Goal: Task Accomplishment & Management: Manage account settings

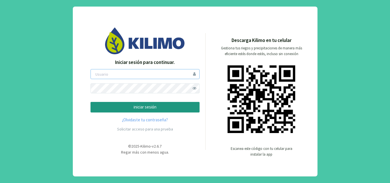
click at [111, 75] on input "email" at bounding box center [145, 74] width 109 height 10
type input "cifag"
click at [193, 88] on span at bounding box center [195, 88] width 10 height 10
click at [137, 106] on p "iniciar sesión" at bounding box center [144, 107] width 99 height 7
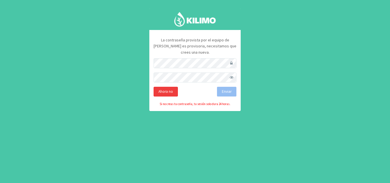
click at [167, 87] on div "Ahora no" at bounding box center [166, 92] width 24 height 10
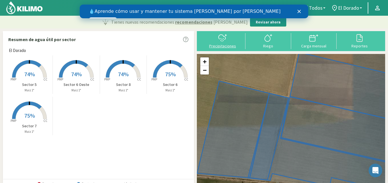
click at [222, 43] on svg-icon at bounding box center [222, 41] width 9 height 5
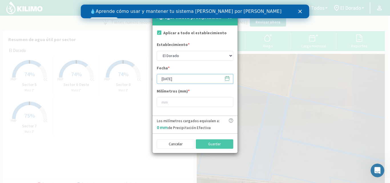
click at [166, 79] on input "[DATE]" at bounding box center [195, 79] width 77 height 10
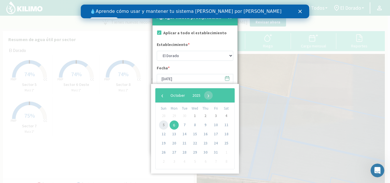
click at [163, 124] on span "5" at bounding box center [163, 124] width 9 height 9
type input "[DATE]"
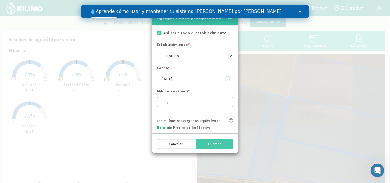
click at [167, 102] on input "number" at bounding box center [195, 102] width 77 height 10
type input "17"
click at [215, 144] on button "Guardar" at bounding box center [215, 144] width 38 height 10
type input "[DATE]"
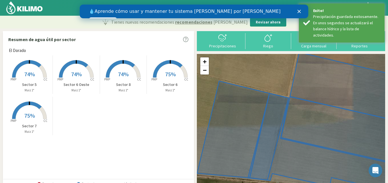
click at [27, 70] on rect at bounding box center [30, 78] width 46 height 46
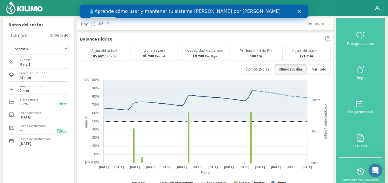
click at [63, 130] on button "Editar" at bounding box center [61, 130] width 13 height 7
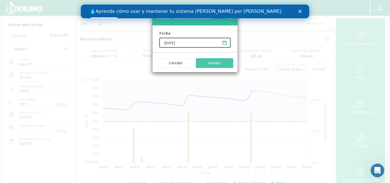
click at [168, 43] on input "[DATE]" at bounding box center [194, 43] width 71 height 10
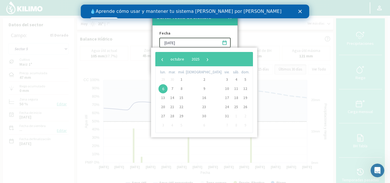
type input "[DATE]"
click at [252, 112] on div at bounding box center [195, 91] width 390 height 183
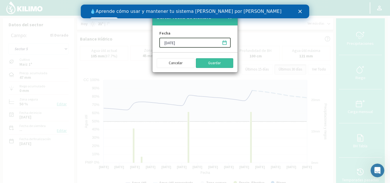
click at [214, 63] on button "Guardar" at bounding box center [215, 63] width 38 height 10
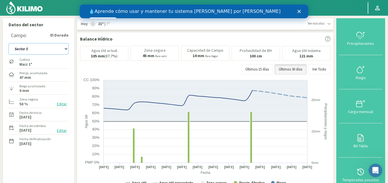
click at [65, 50] on select "Sector 5 Sector 6 Sector 6 Oeste Sector 7 Sector 8" at bounding box center [39, 48] width 60 height 11
click at [9, 43] on select "Sector 5 Sector 6 Sector 6 Oeste Sector 7 Sector 8" at bounding box center [39, 48] width 60 height 11
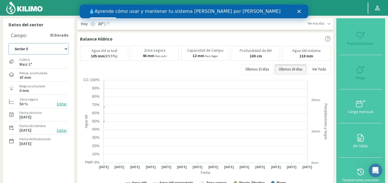
select select "6: Object"
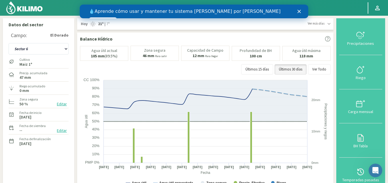
click at [62, 131] on button "Editar" at bounding box center [61, 130] width 13 height 7
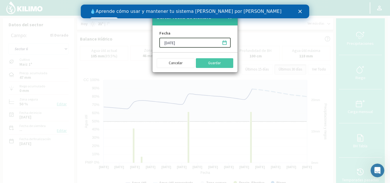
click at [168, 43] on input "[DATE]" at bounding box center [194, 43] width 71 height 10
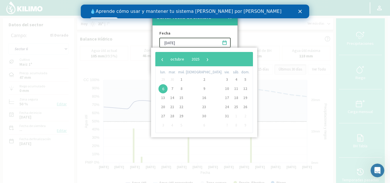
type input "[DATE]"
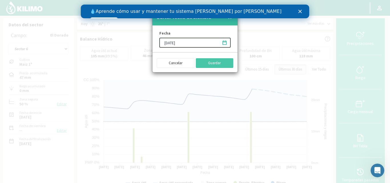
click at [281, 72] on div at bounding box center [195, 91] width 390 height 183
click at [216, 64] on button "Guardar" at bounding box center [215, 63] width 38 height 10
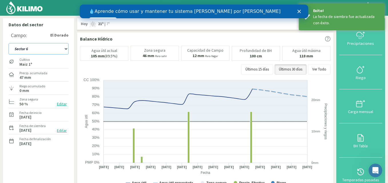
click at [65, 48] on select "Sector 5 Sector 6 Sector 6 Oeste Sector 7 Sector 8" at bounding box center [39, 48] width 60 height 11
click at [9, 43] on select "Sector 5 Sector 6 Sector 6 Oeste Sector 7 Sector 8" at bounding box center [39, 48] width 60 height 11
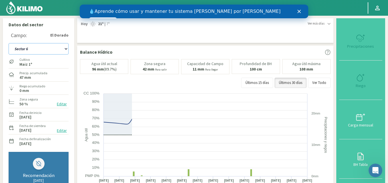
select select "12: Object"
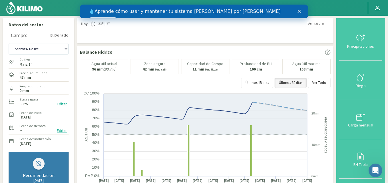
click at [63, 130] on button "Editar" at bounding box center [61, 130] width 13 height 7
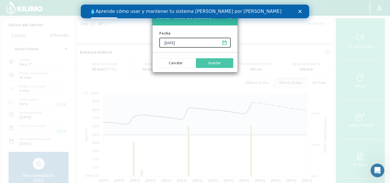
click at [166, 43] on input "[DATE]" at bounding box center [194, 43] width 71 height 10
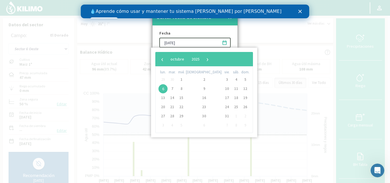
click at [173, 43] on input "[DATE]" at bounding box center [194, 43] width 71 height 10
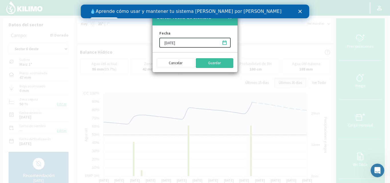
type input "[DATE]"
click at [208, 63] on button "Guardar" at bounding box center [215, 63] width 38 height 10
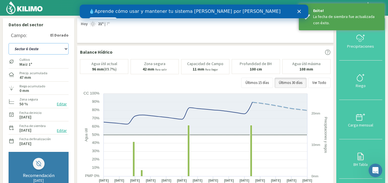
click at [65, 48] on select "Sector 5 Sector 6 Sector 6 Oeste Sector 7 Sector 8" at bounding box center [39, 48] width 60 height 11
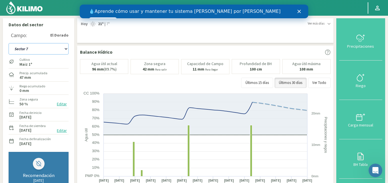
click at [9, 43] on select "Sector 5 Sector 6 Sector 6 Oeste Sector 7 Sector 8" at bounding box center [39, 48] width 60 height 11
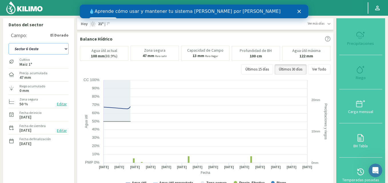
select select "18: Object"
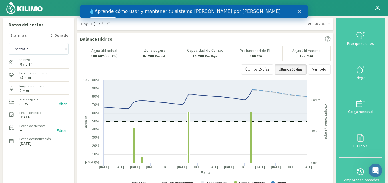
click at [61, 131] on button "Editar" at bounding box center [61, 130] width 13 height 7
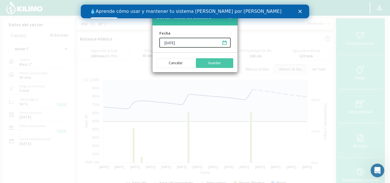
click at [167, 43] on input "[DATE]" at bounding box center [194, 43] width 71 height 10
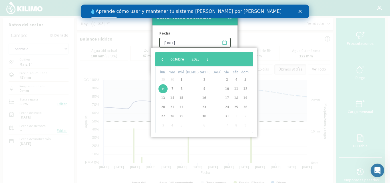
type input "[DATE]"
click at [250, 75] on div at bounding box center [195, 91] width 390 height 183
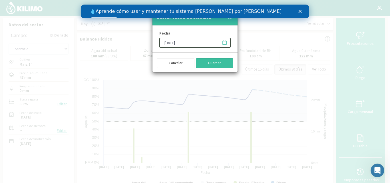
click at [215, 63] on button "Guardar" at bounding box center [215, 63] width 38 height 10
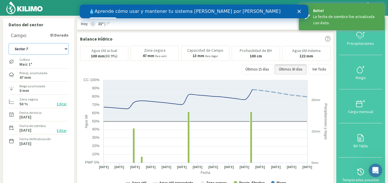
click at [65, 48] on select "Sector 5 Sector 6 Sector 6 Oeste Sector 7 Sector 8" at bounding box center [39, 48] width 60 height 11
click at [9, 43] on select "Sector 5 Sector 6 Sector 6 Oeste Sector 7 Sector 8" at bounding box center [39, 48] width 60 height 11
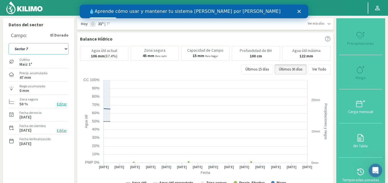
select select "24: Object"
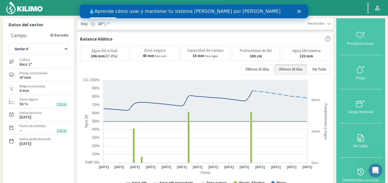
click at [61, 130] on button "Editar" at bounding box center [61, 130] width 13 height 7
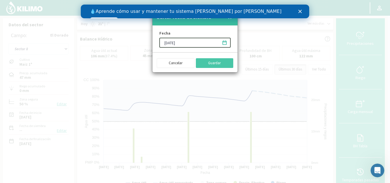
click at [166, 42] on input "[DATE]" at bounding box center [194, 43] width 71 height 10
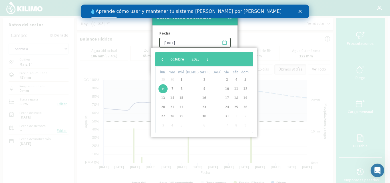
type input "[DATE]"
click at [254, 75] on div at bounding box center [195, 91] width 390 height 183
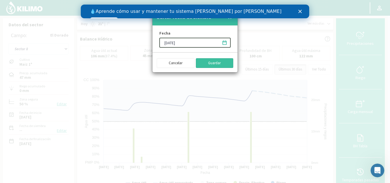
click at [211, 64] on button "Guardar" at bounding box center [215, 63] width 38 height 10
